Goal: Navigation & Orientation: Go to known website

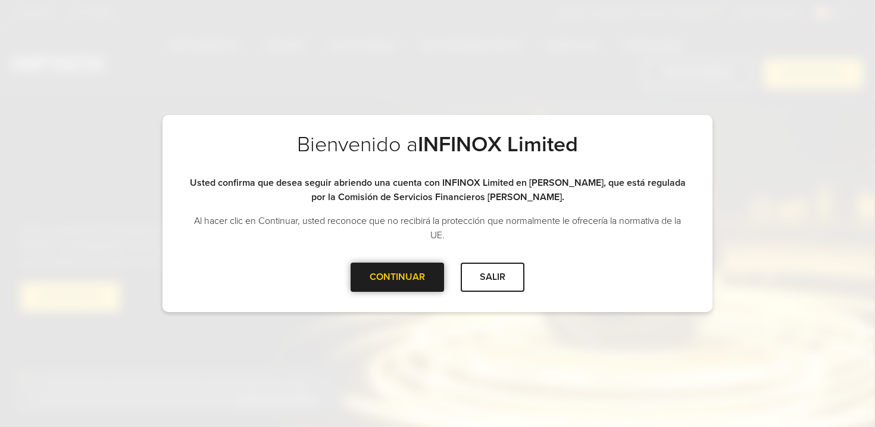
click at [398, 277] on div at bounding box center [398, 277] width 0 height 0
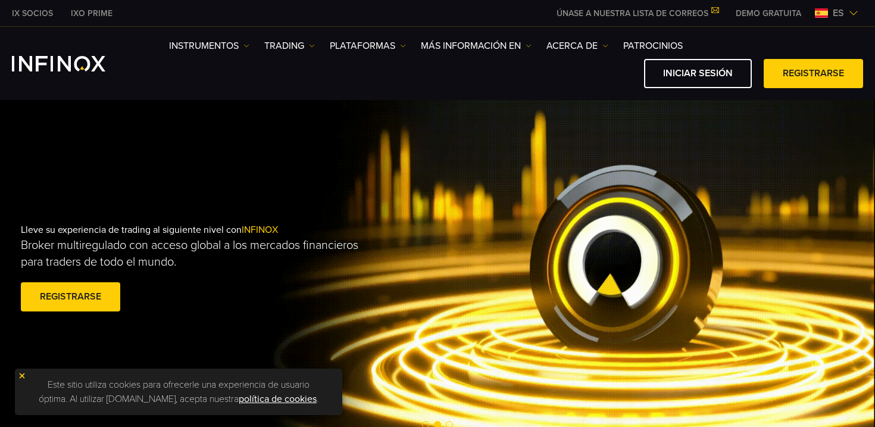
click at [828, 6] on span "es" at bounding box center [838, 13] width 21 height 14
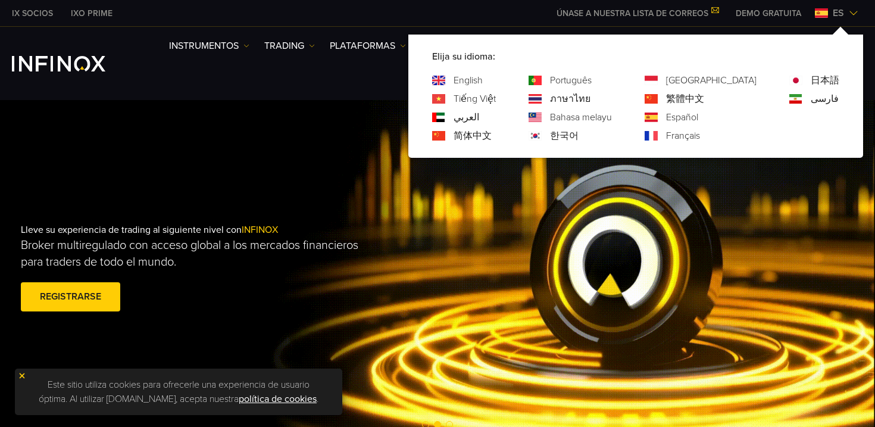
click at [483, 83] on link "English" at bounding box center [468, 80] width 29 height 14
